Goal: Task Accomplishment & Management: Manage account settings

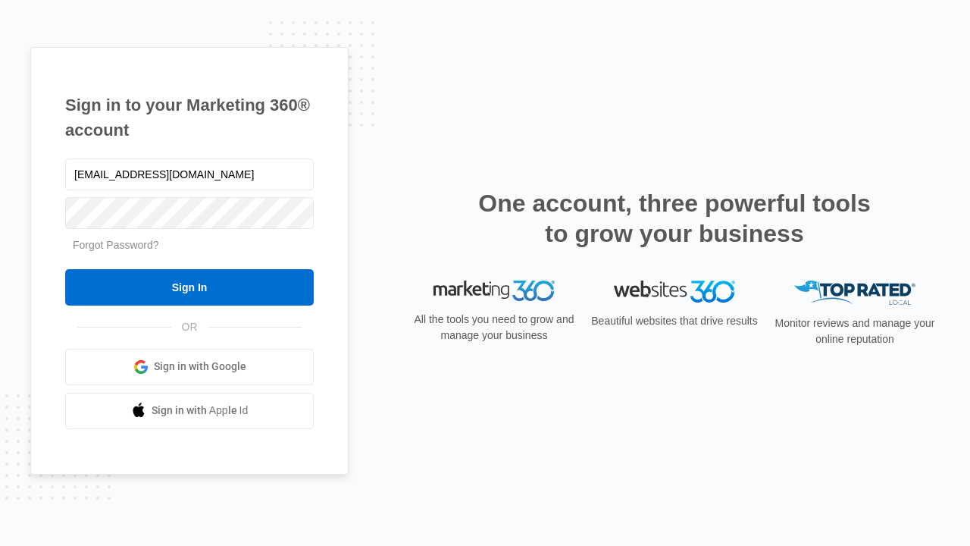
type input "[EMAIL_ADDRESS][DOMAIN_NAME]"
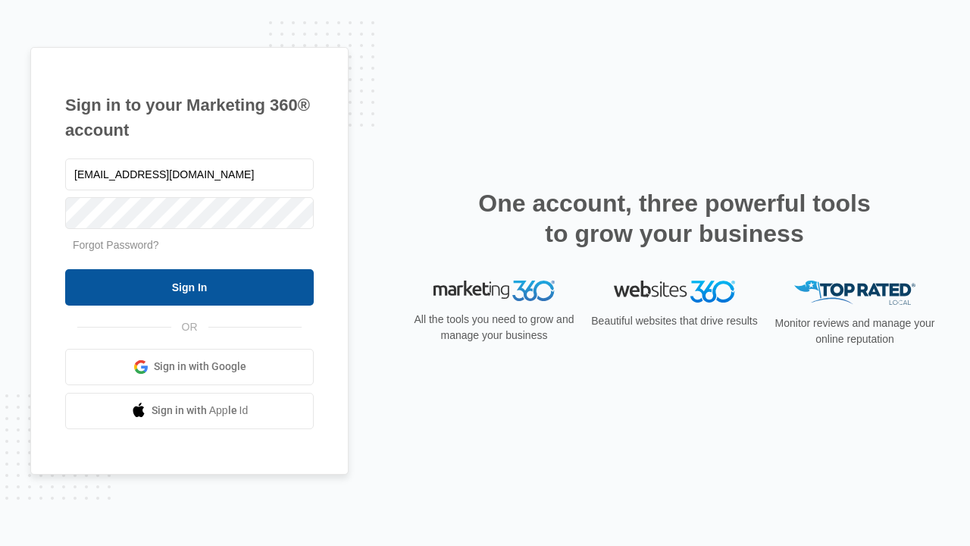
click at [189, 286] on input "Sign In" at bounding box center [189, 287] width 249 height 36
